Goal: Use online tool/utility: Utilize a website feature to perform a specific function

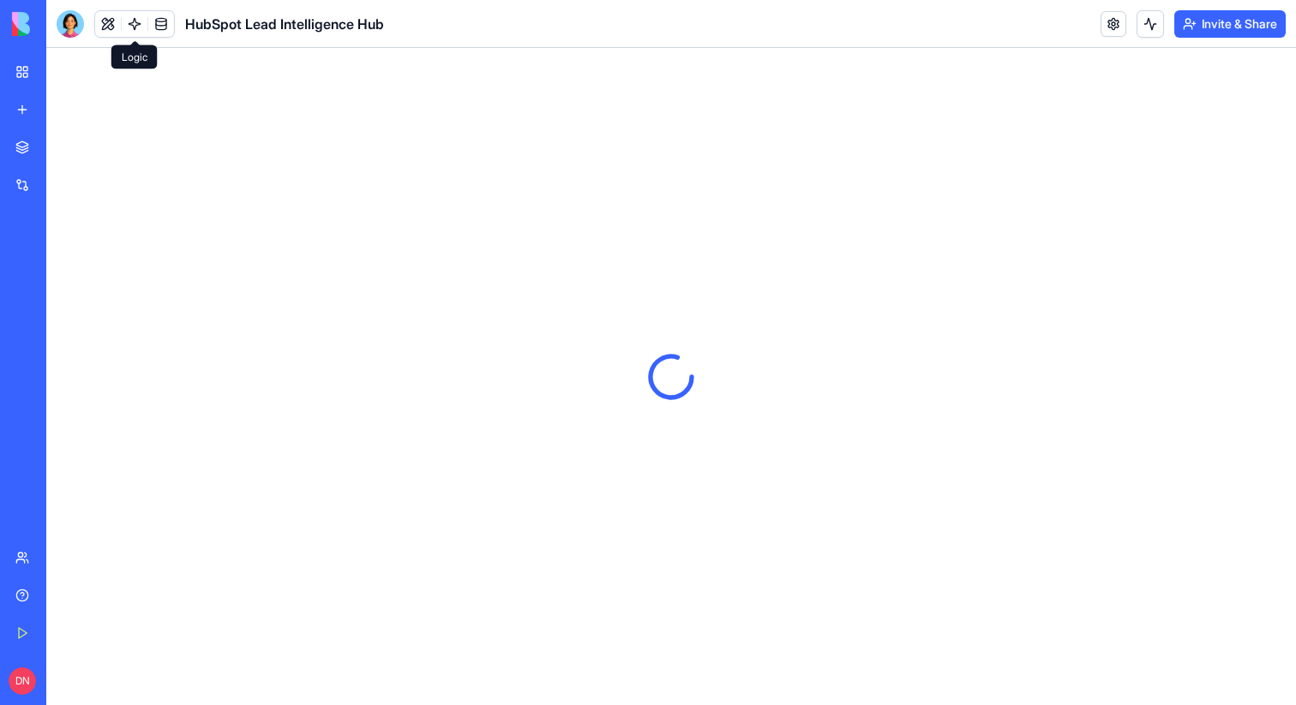
click at [133, 25] on link at bounding box center [135, 24] width 26 height 26
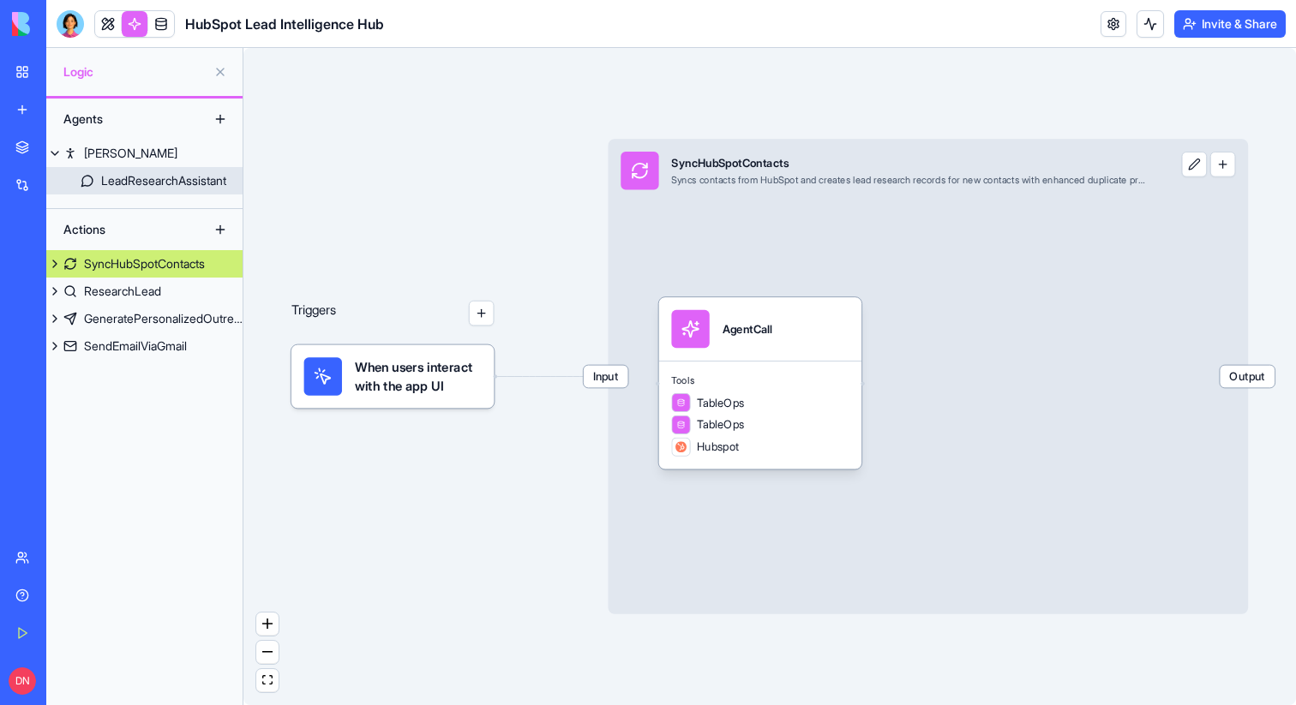
click at [159, 175] on div "LeadResearchAssistant" at bounding box center [163, 180] width 125 height 17
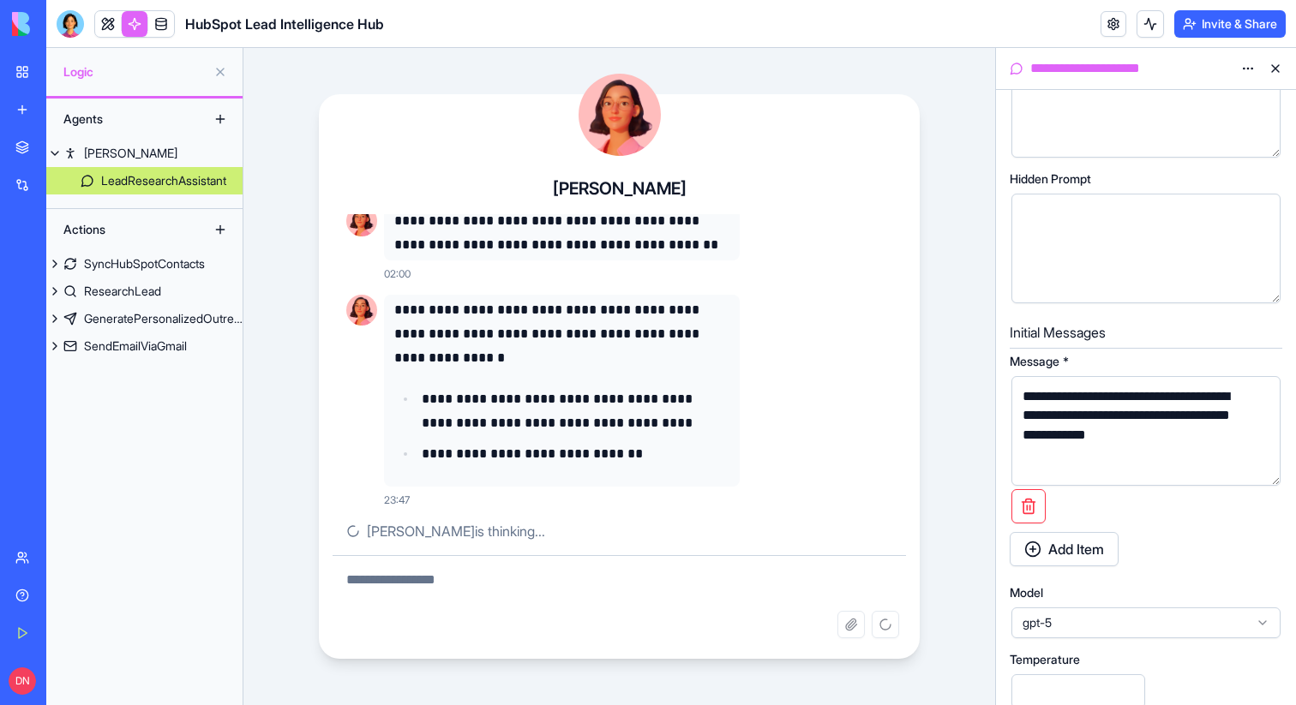
scroll to position [611, 0]
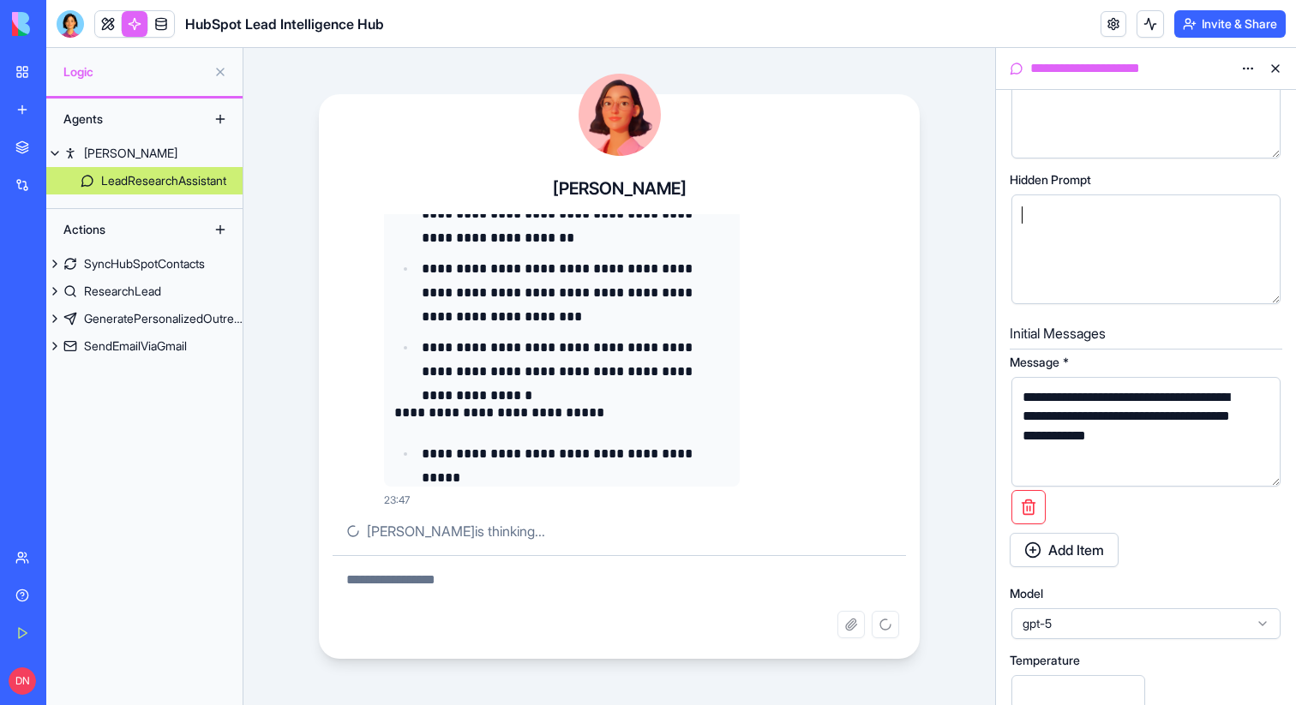
click at [1113, 233] on div at bounding box center [1131, 249] width 228 height 87
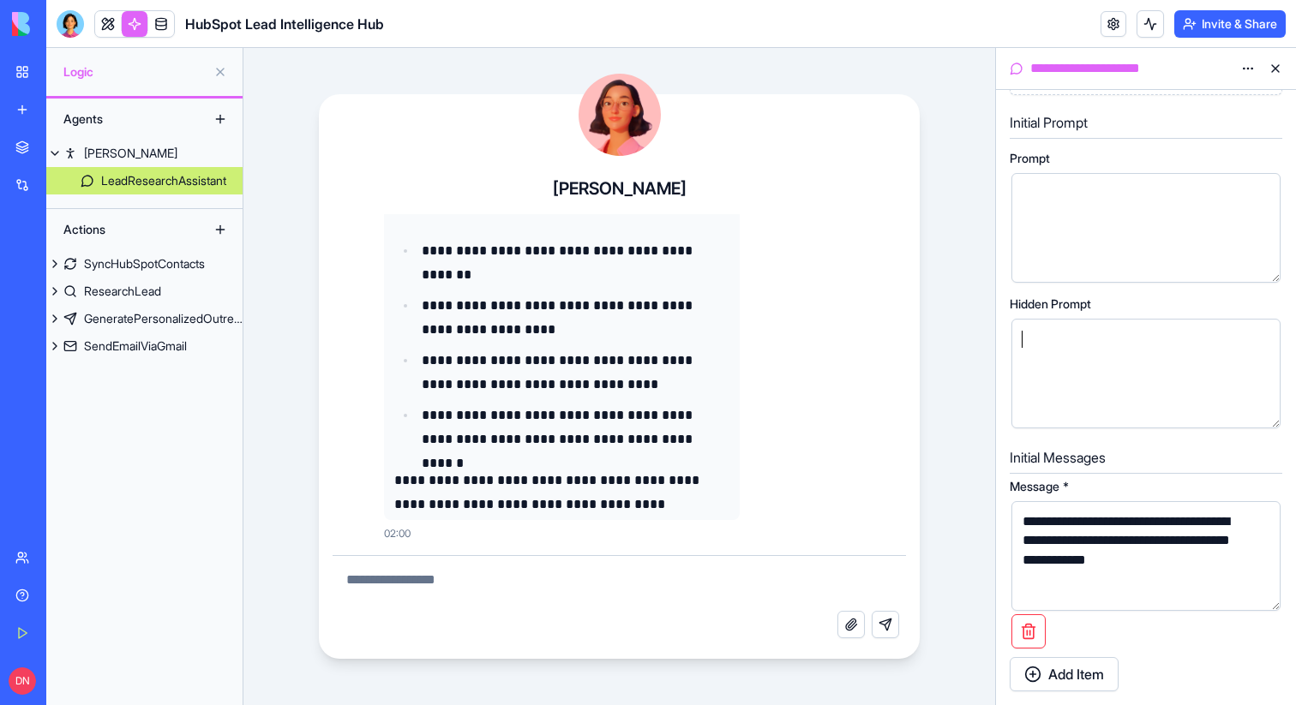
scroll to position [488, 0]
click at [1102, 233] on div at bounding box center [1131, 227] width 228 height 87
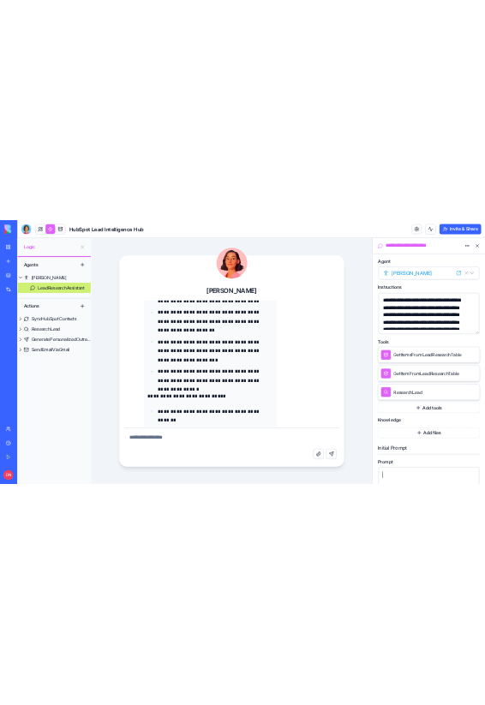
scroll to position [0, 0]
